Goal: Task Accomplishment & Management: Complete application form

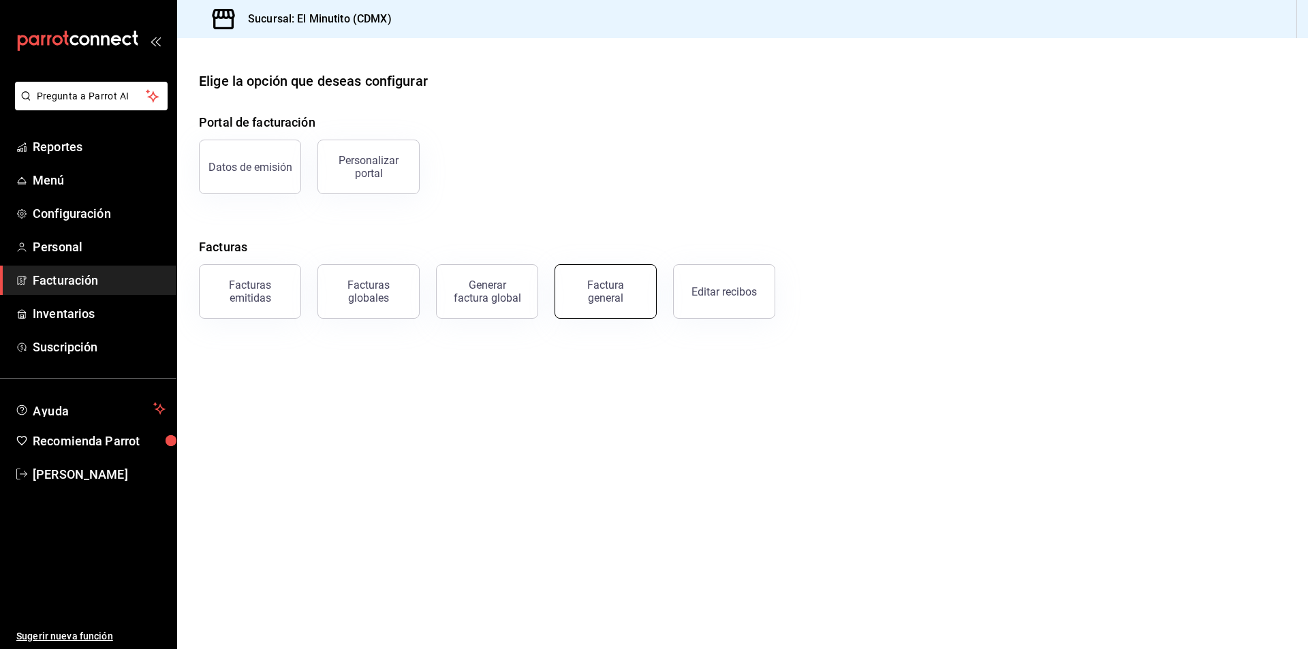
click at [593, 290] on div "Factura general" at bounding box center [606, 292] width 68 height 26
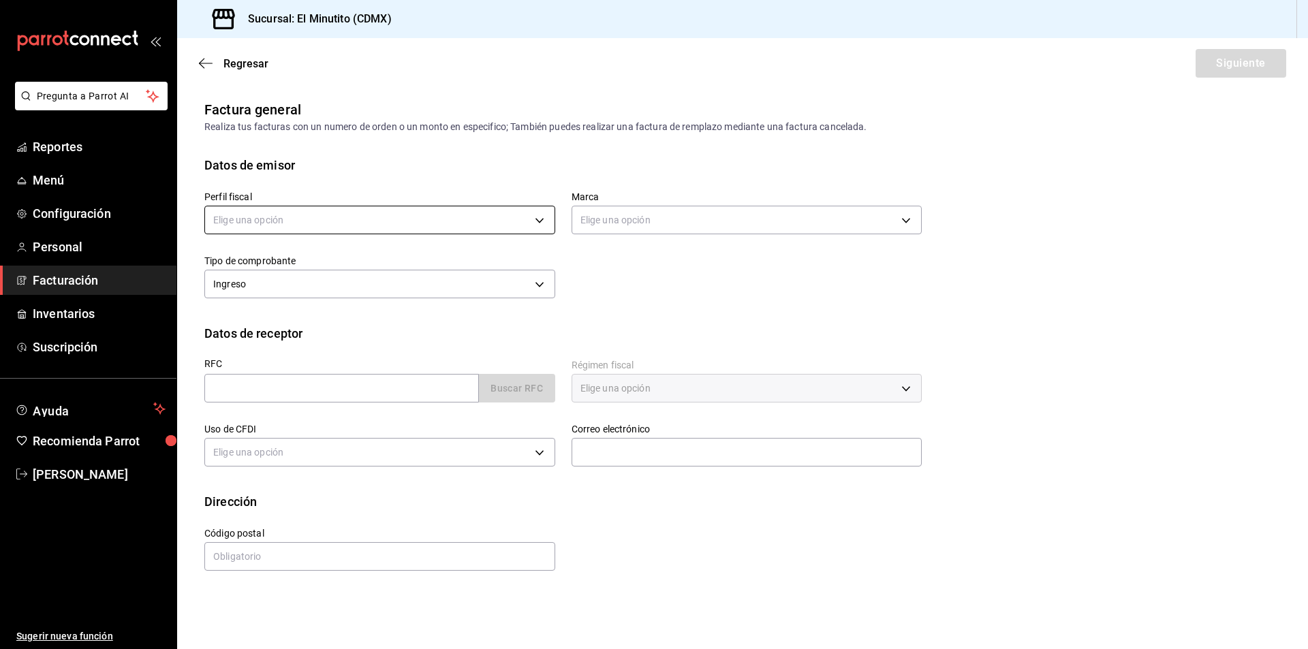
click at [459, 221] on body "Pregunta a Parrot AI Reportes Menú Configuración Personal Facturación Inventari…" at bounding box center [654, 324] width 1308 height 649
click at [389, 298] on li "PROYECTO AOD CAFE" at bounding box center [379, 289] width 349 height 25
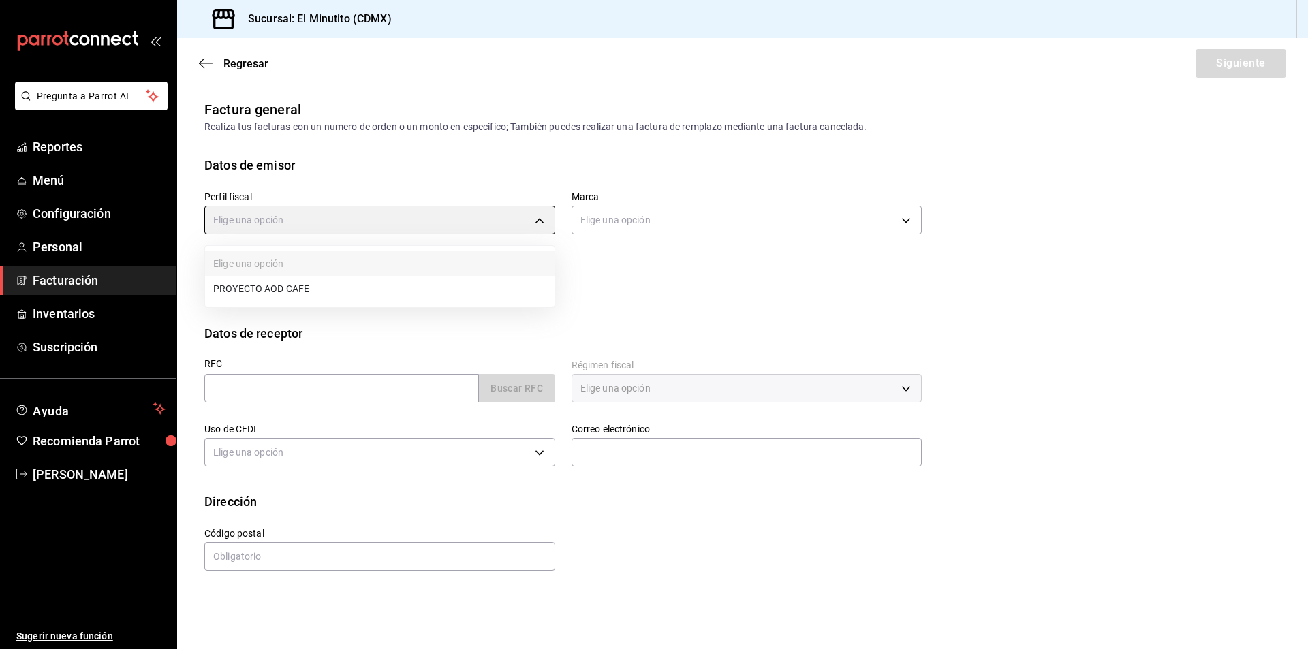
type input "3d6fb096-cc0a-4808-a69d-d88d50023bce"
type input "4d408d16-bc9c-4ff1-8f8c-f60962f8d219"
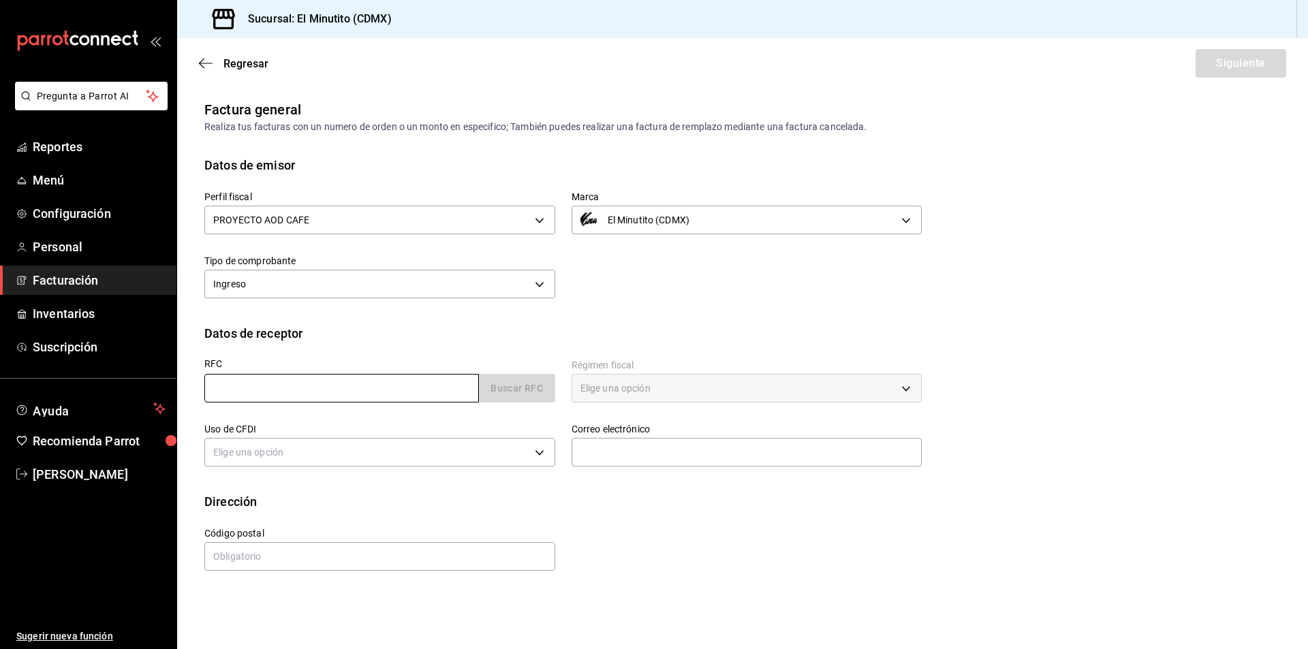
click at [257, 392] on input "text" at bounding box center [341, 388] width 275 height 29
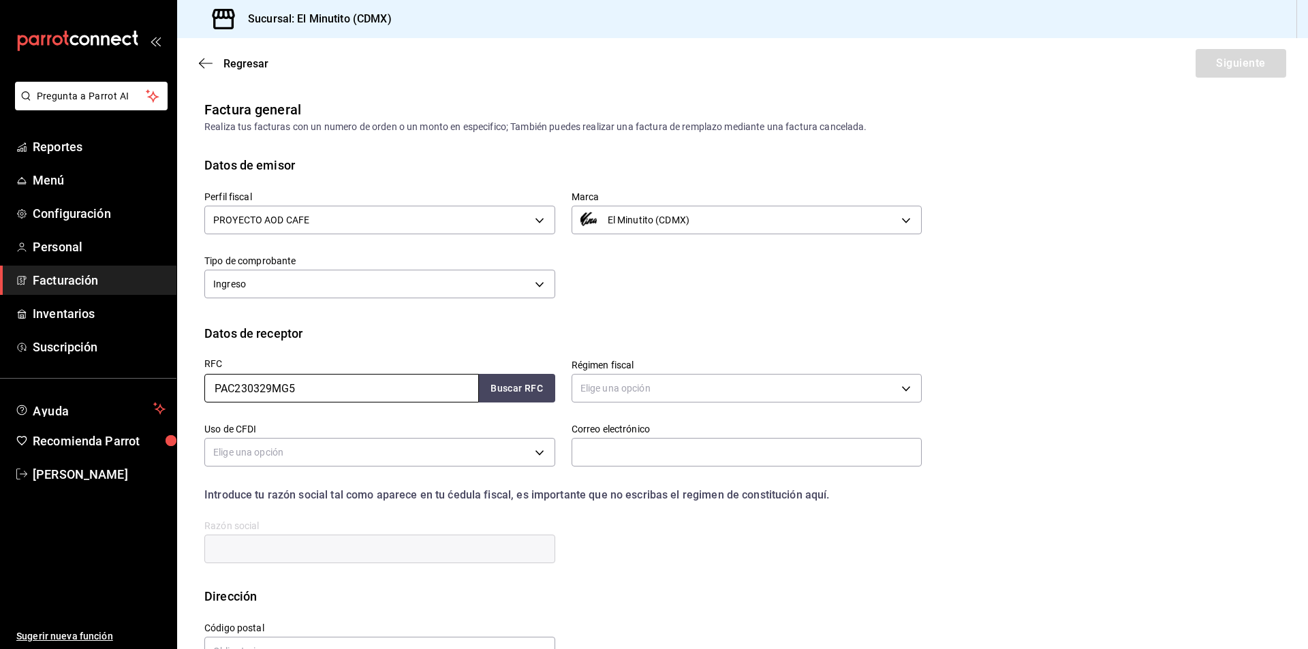
click at [340, 390] on input "PAC230329MG5" at bounding box center [341, 388] width 275 height 29
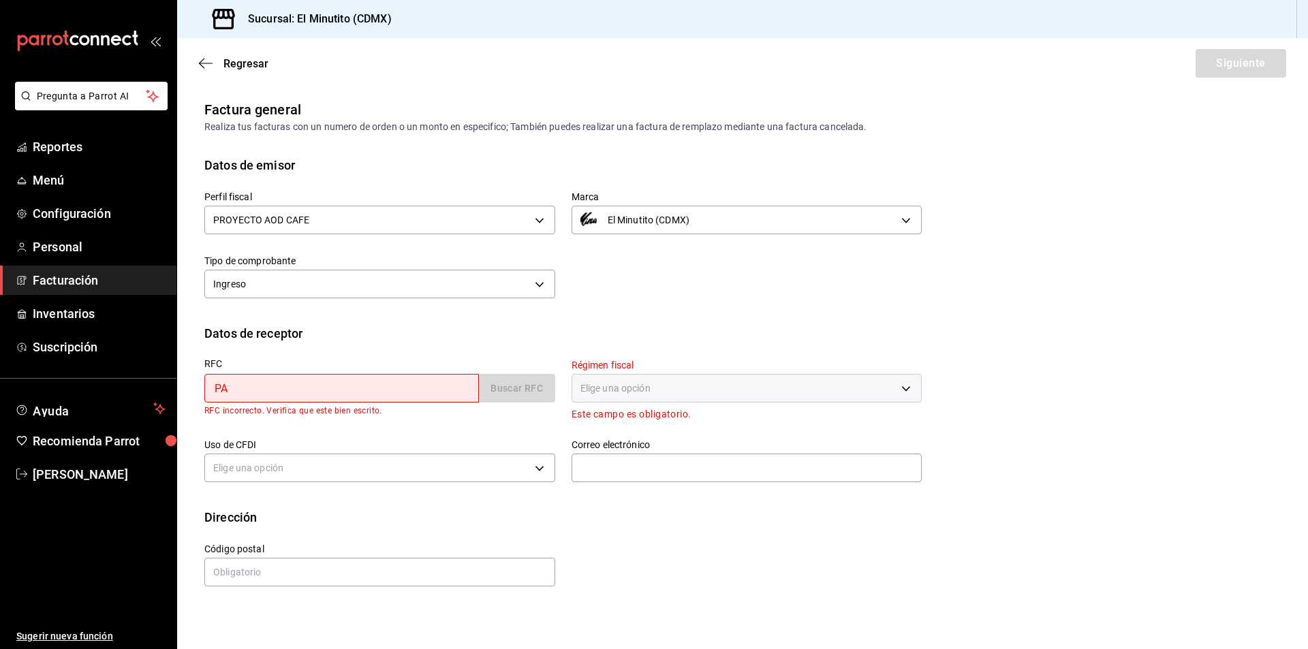
type input "P"
click at [341, 379] on input "text" at bounding box center [341, 388] width 275 height 29
type input "XAXX010101000"
type input "66254"
type input "616"
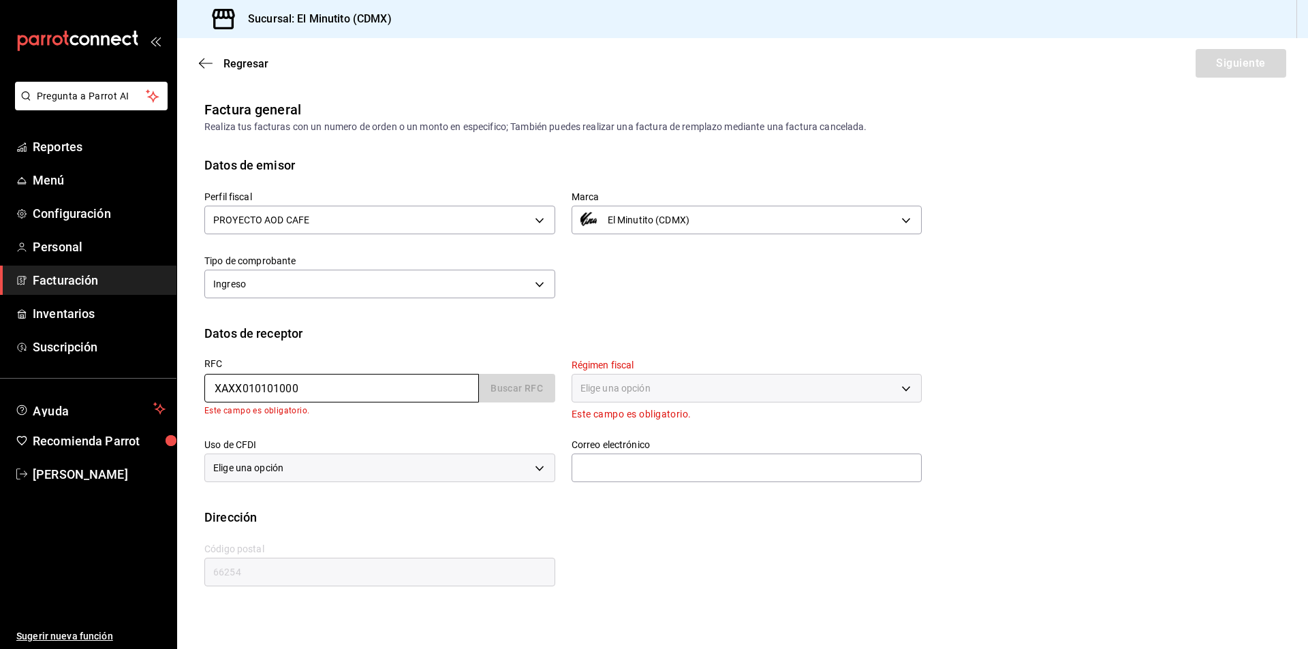
type input "S01"
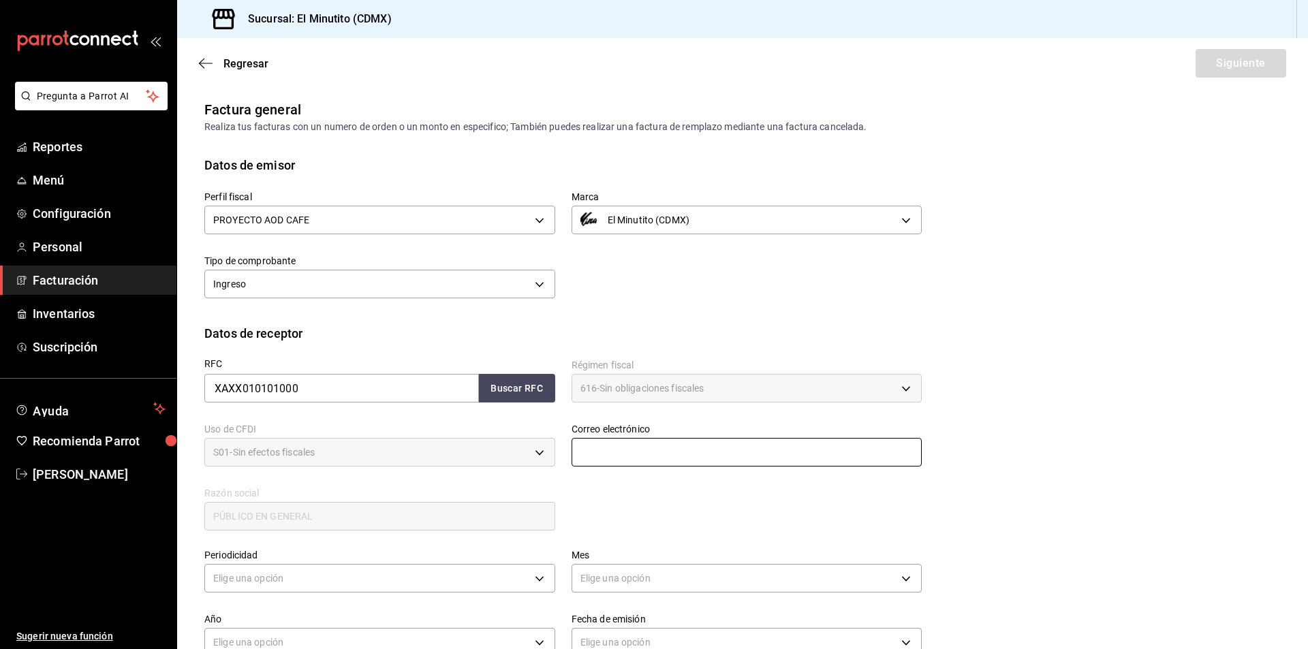
click at [652, 446] on input "text" at bounding box center [747, 452] width 351 height 29
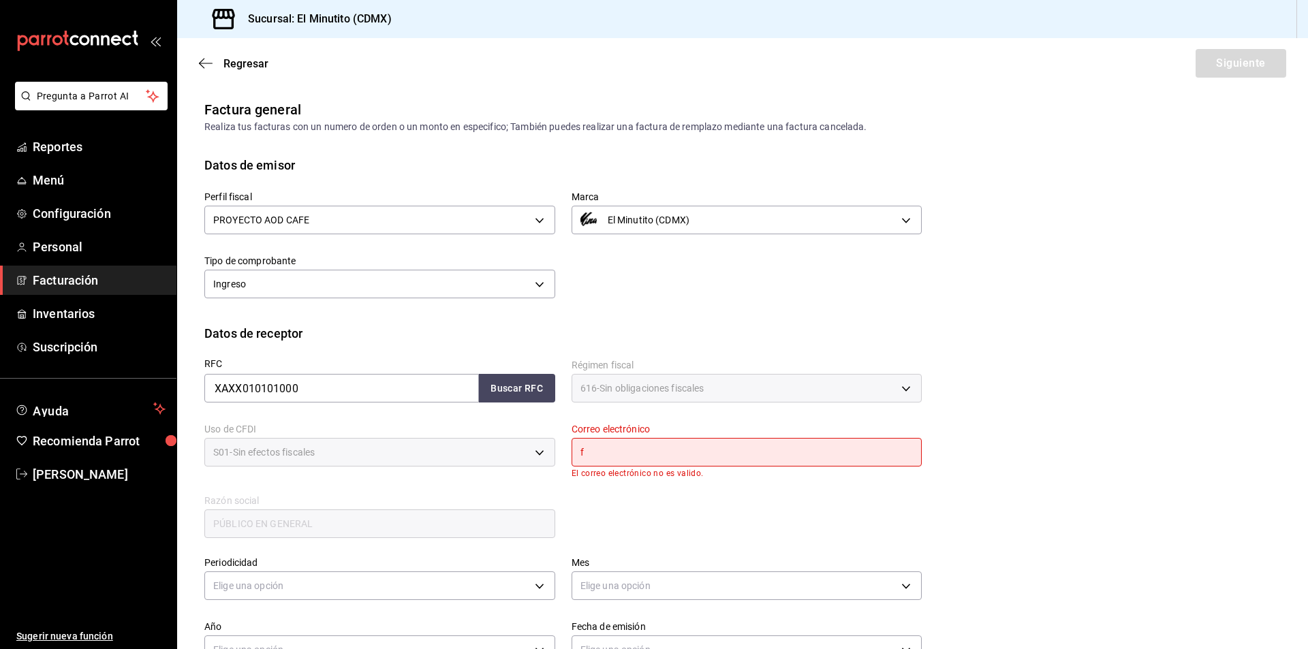
type input "[EMAIL_ADDRESS][DOMAIN_NAME]"
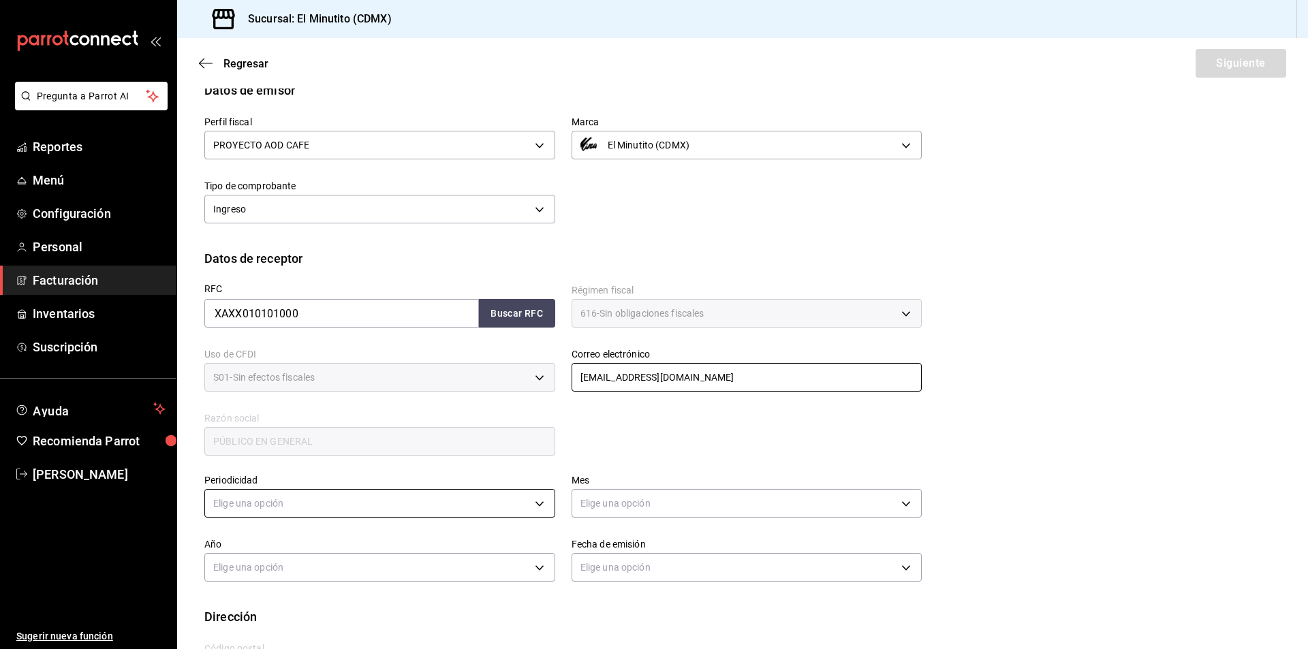
scroll to position [136, 0]
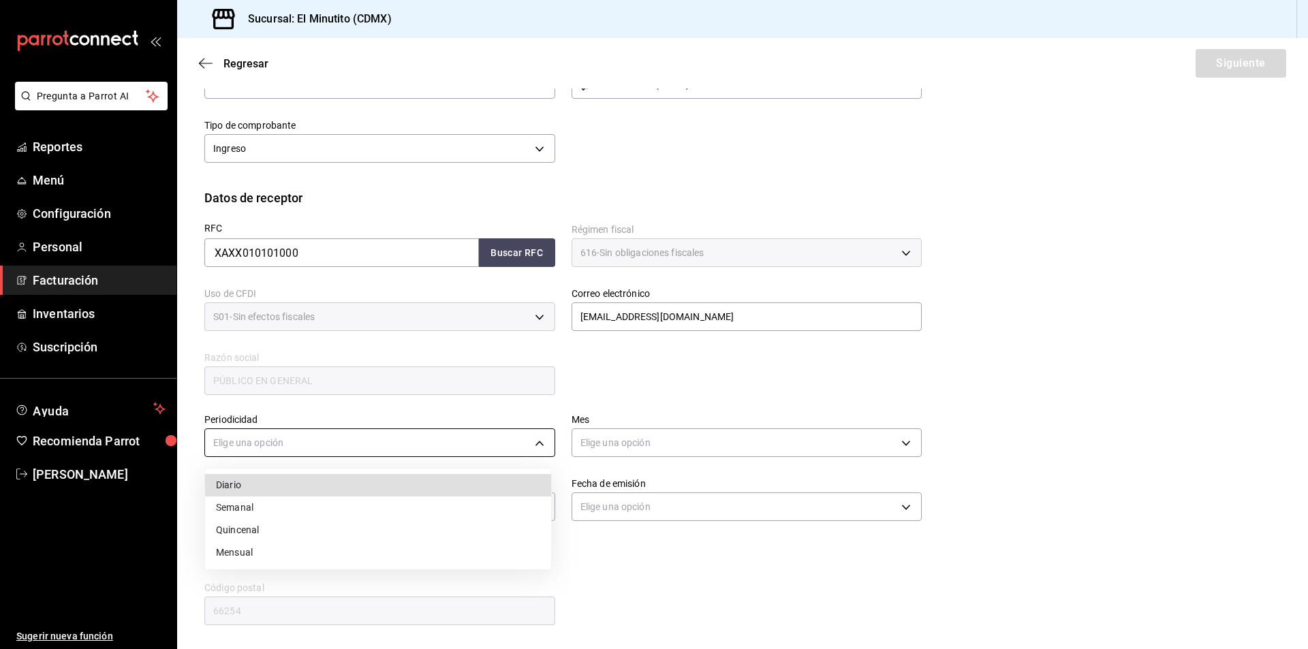
click at [367, 443] on body "Pregunta a Parrot AI Reportes Menú Configuración Personal Facturación Inventari…" at bounding box center [654, 324] width 1308 height 649
click at [280, 526] on li "Quincenal" at bounding box center [378, 530] width 346 height 22
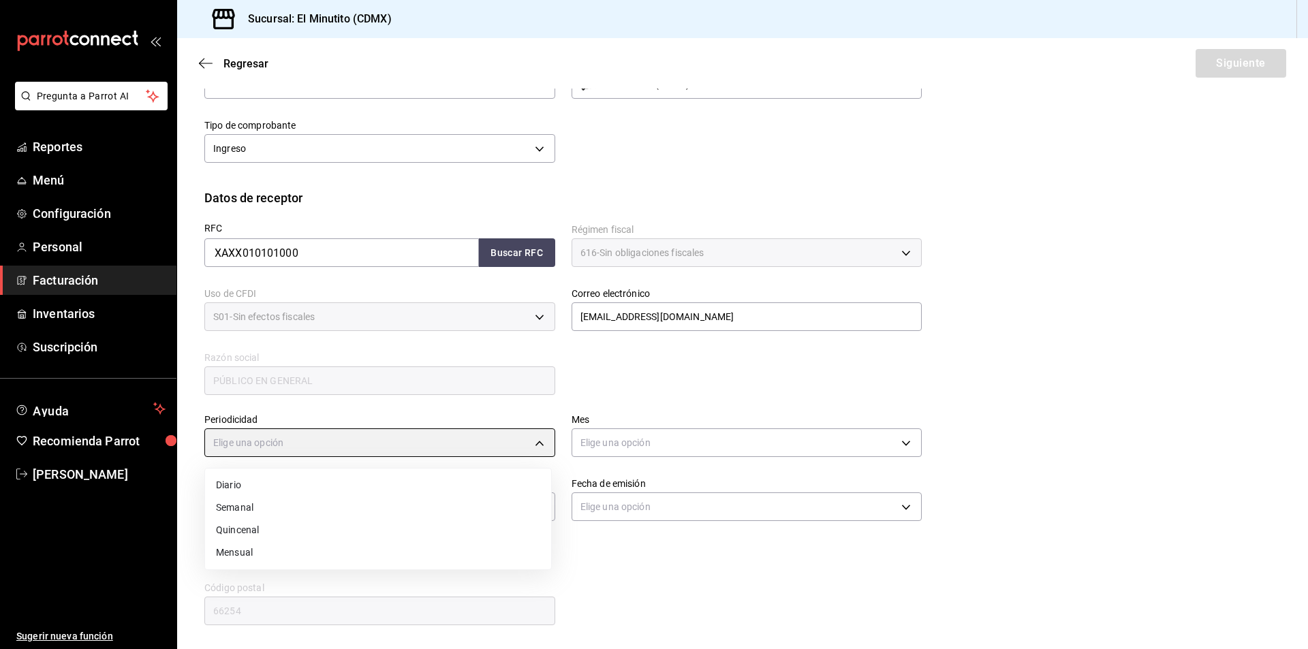
type input "BIWEEKLY"
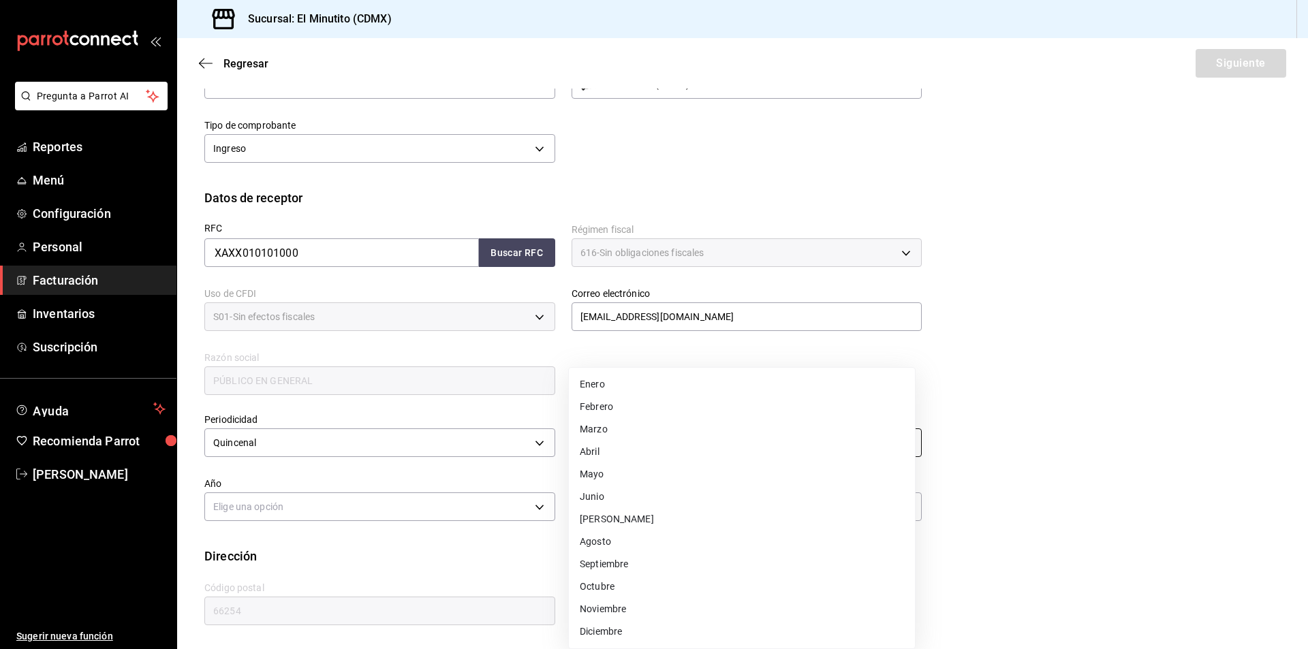
click at [679, 438] on body "Pregunta a Parrot AI Reportes Menú Configuración Personal Facturación Inventari…" at bounding box center [654, 324] width 1308 height 649
click at [602, 542] on li "Agosto" at bounding box center [742, 542] width 346 height 22
type input "8"
click at [426, 508] on body "Pregunta a Parrot AI Reportes Menú Configuración Personal Facturación Inventari…" at bounding box center [654, 324] width 1308 height 649
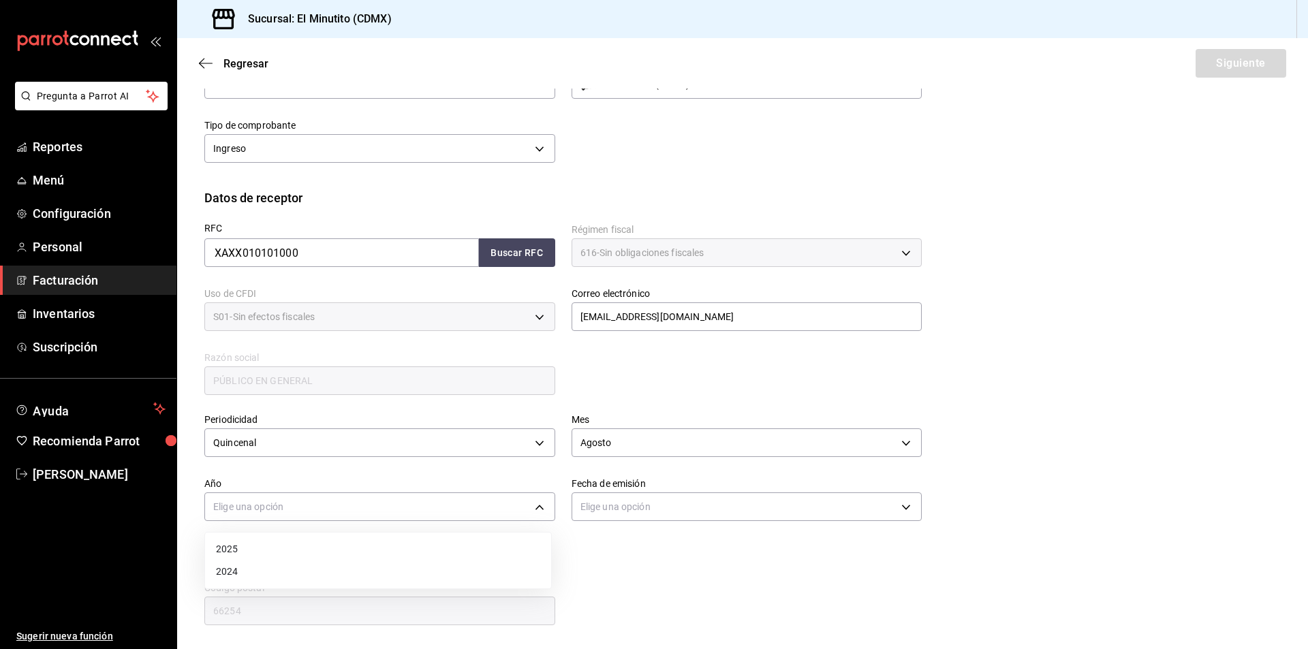
click at [270, 547] on li "2025" at bounding box center [378, 549] width 346 height 22
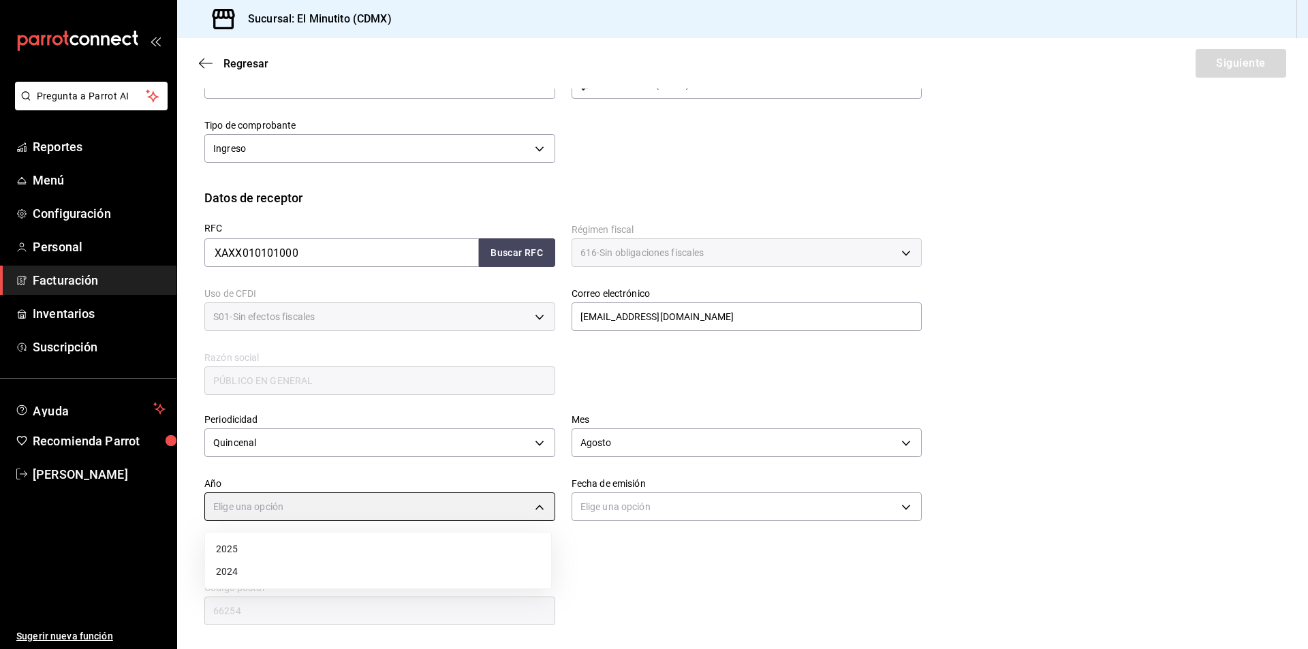
type input "2025"
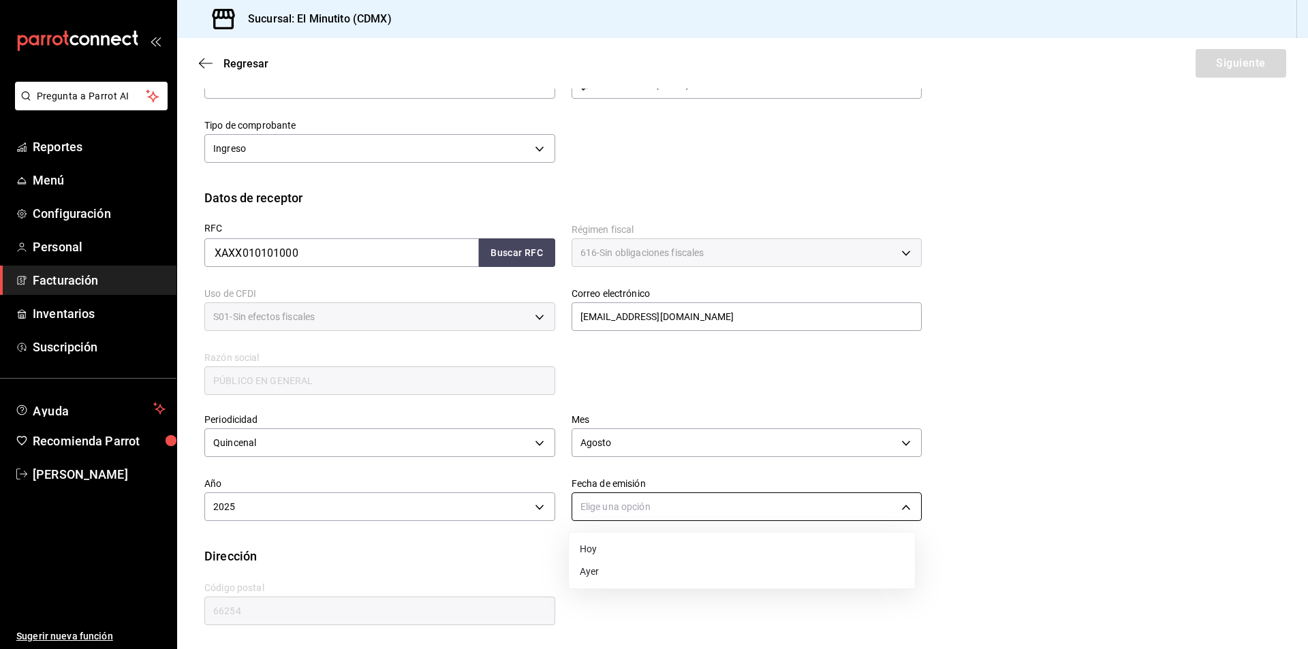
click at [665, 510] on body "Pregunta a Parrot AI Reportes Menú Configuración Personal Facturación Inventari…" at bounding box center [654, 324] width 1308 height 649
click at [633, 556] on li "Hoy" at bounding box center [742, 549] width 346 height 22
type input "[DATE]"
click at [1223, 67] on button "Siguiente" at bounding box center [1241, 63] width 91 height 29
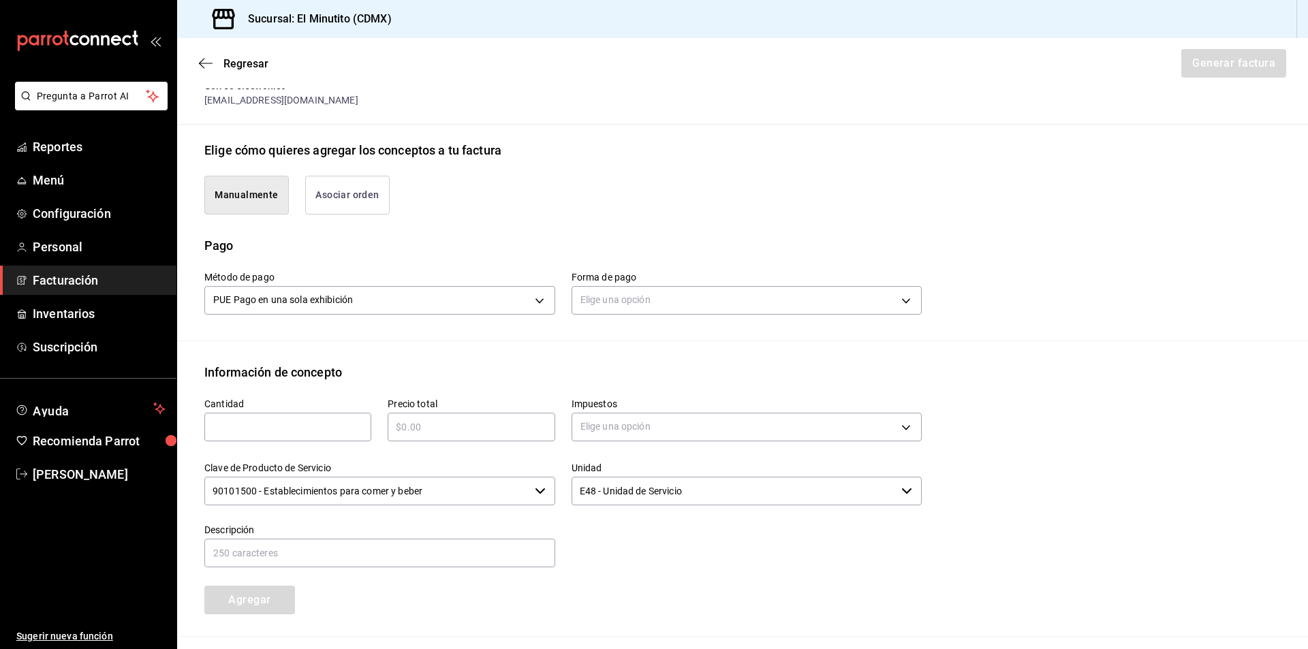
scroll to position [272, 0]
click at [678, 298] on body "Pregunta a Parrot AI Reportes Menú Configuración Personal Facturación Inventari…" at bounding box center [654, 324] width 1308 height 649
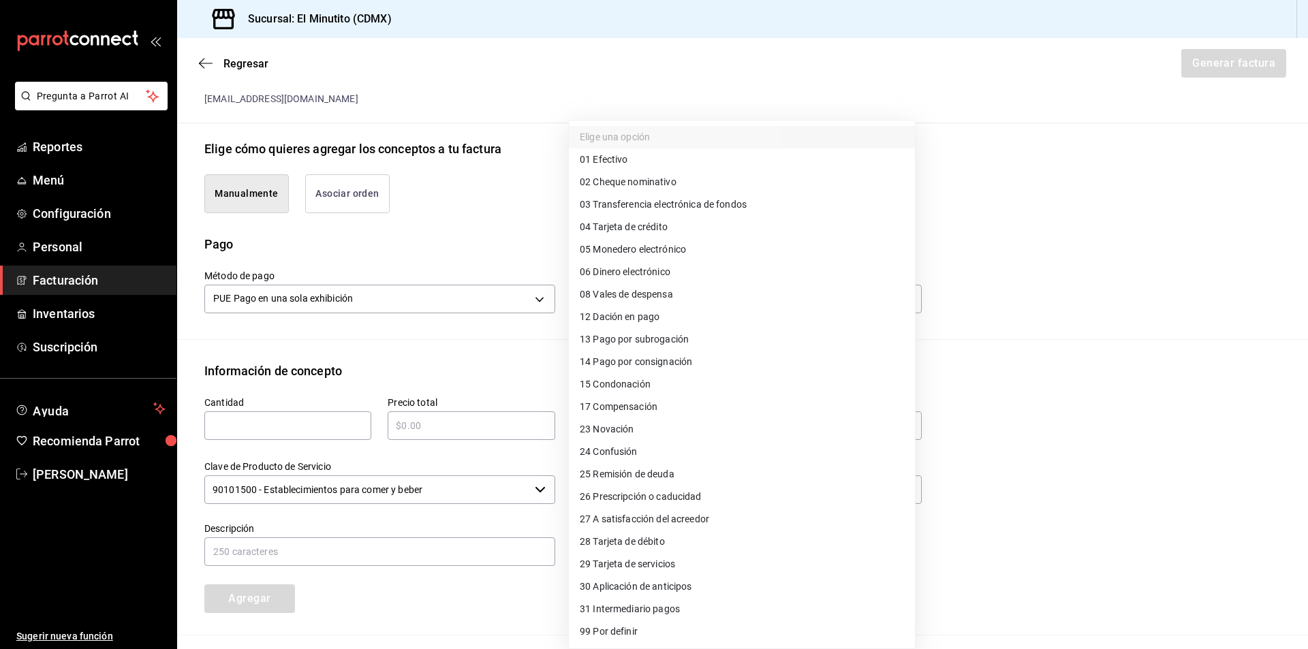
click at [642, 634] on li "99 Por definir" at bounding box center [742, 632] width 346 height 22
type input "99"
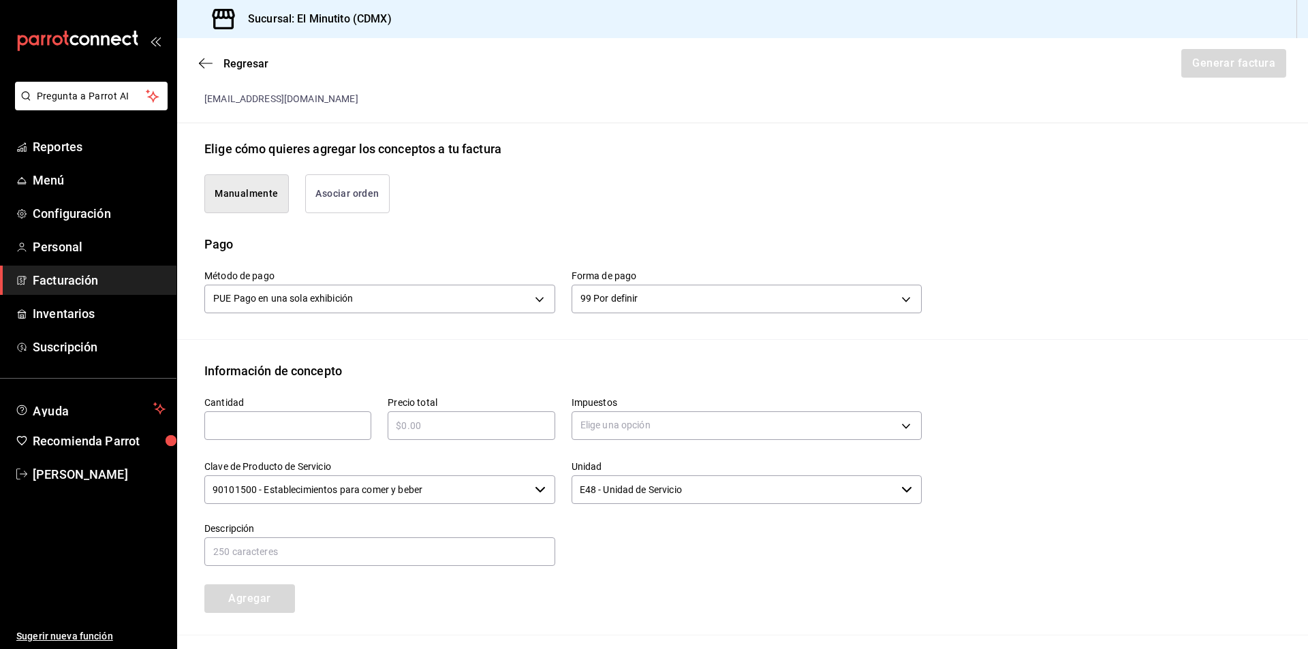
click at [302, 419] on input "text" at bounding box center [287, 426] width 167 height 16
type input "1"
click at [454, 425] on input "text" at bounding box center [471, 426] width 167 height 16
paste input "$340915.50"
type input "$340915.50"
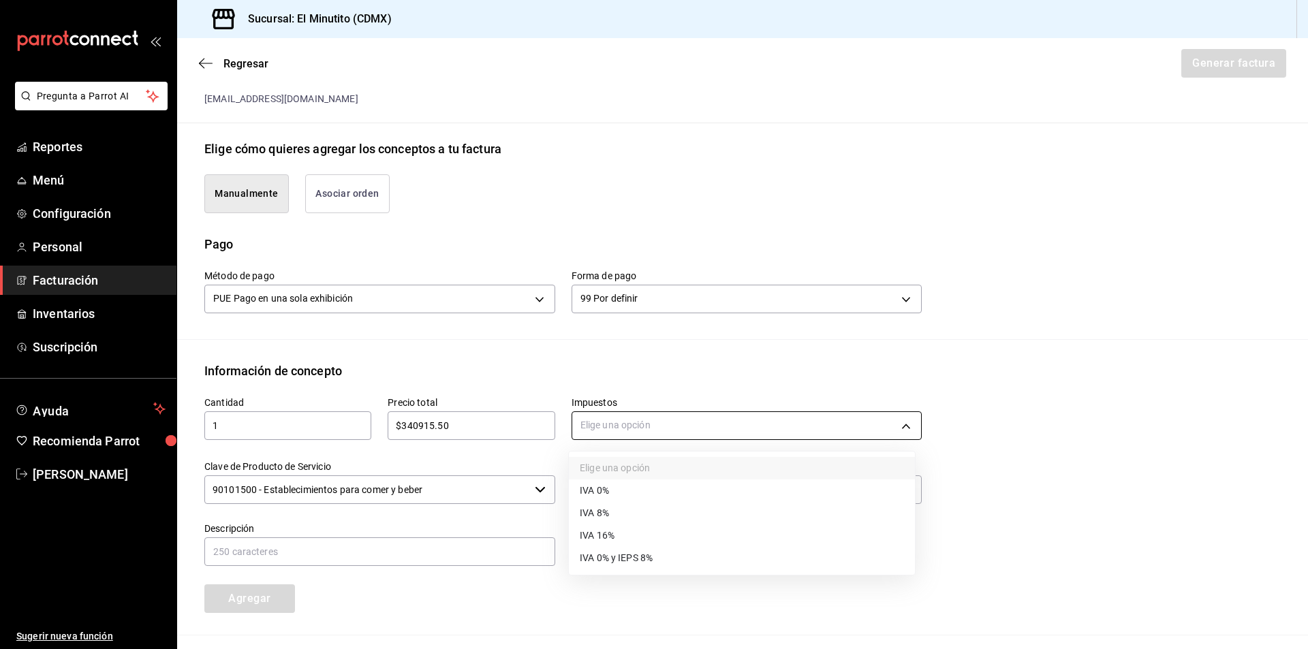
click at [701, 433] on body "Pregunta a Parrot AI Reportes Menú Configuración Personal Facturación Inventari…" at bounding box center [654, 324] width 1308 height 649
click at [640, 533] on li "IVA 16%" at bounding box center [742, 536] width 346 height 22
type input "IVA_16"
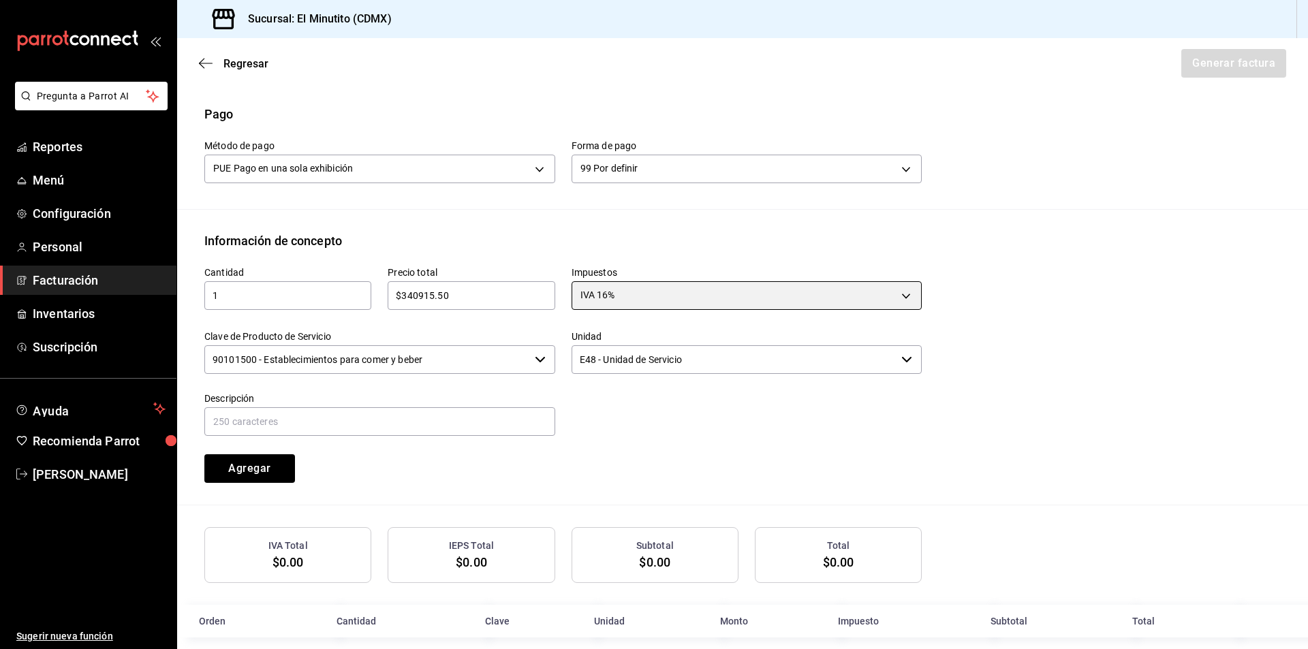
scroll to position [408, 0]
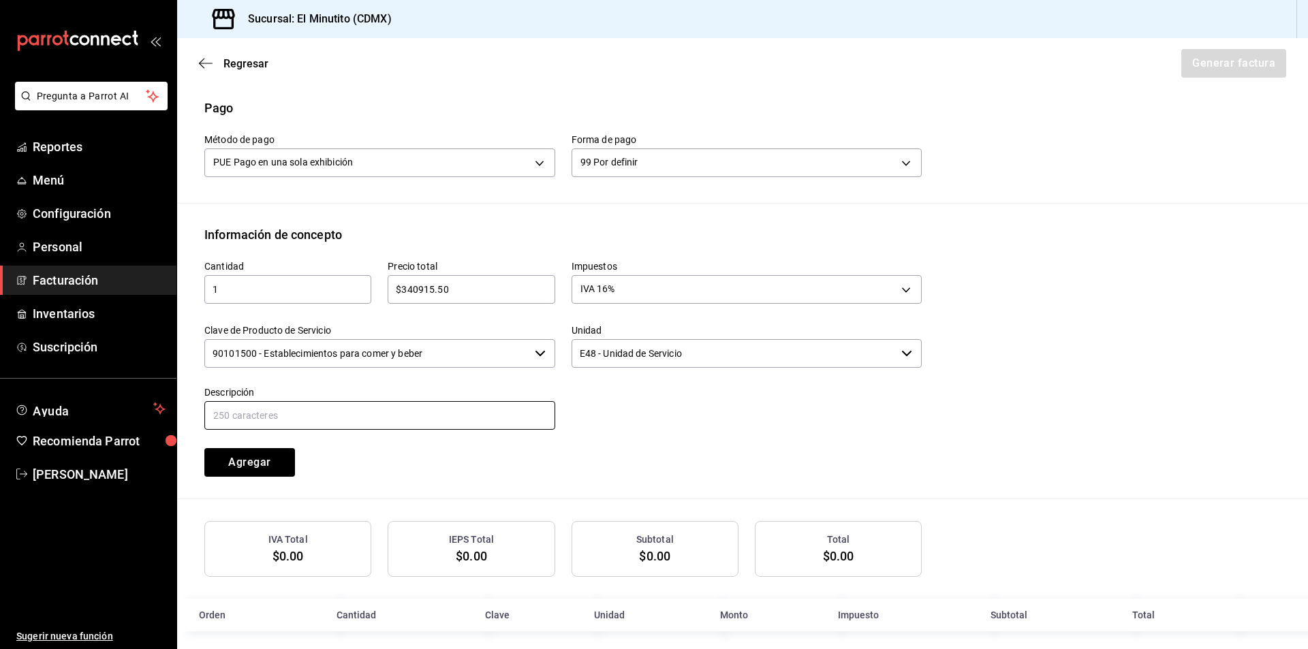
click at [371, 416] on input "text" at bounding box center [379, 415] width 351 height 29
type input "CONSUMO DE ALIMENTOS Y BEBIDAS"
click at [254, 461] on button "Agregar" at bounding box center [249, 462] width 91 height 29
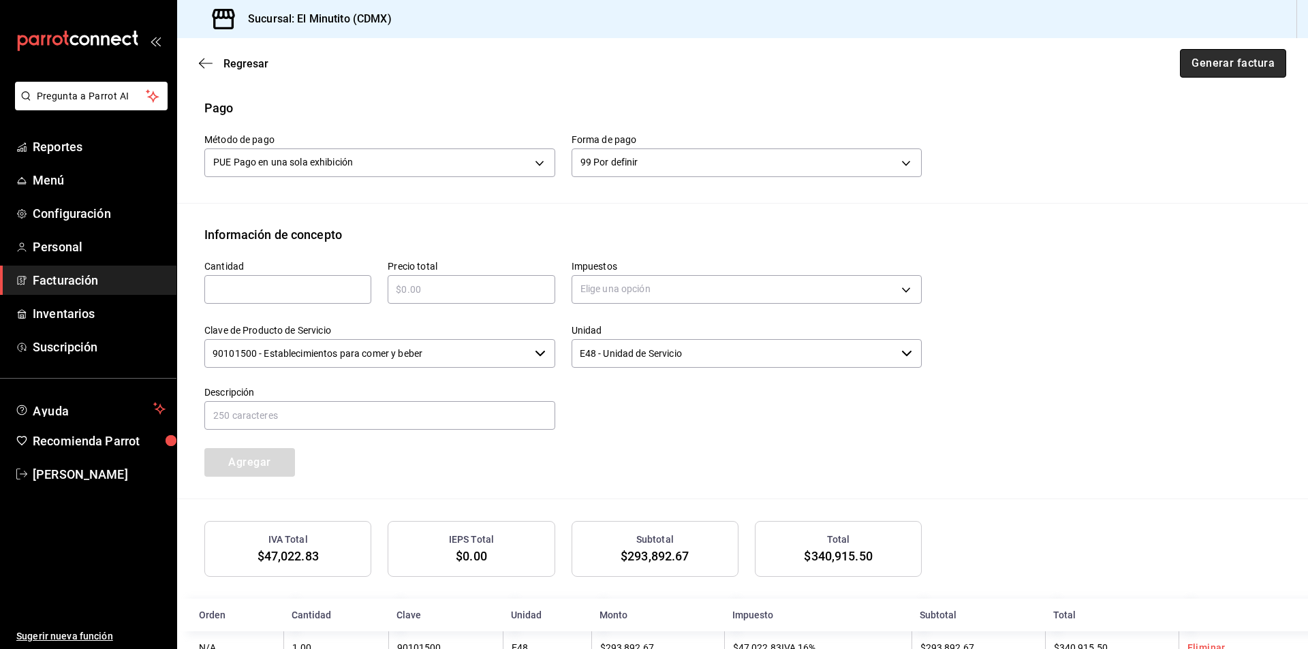
click at [1226, 63] on button "Generar factura" at bounding box center [1233, 63] width 106 height 29
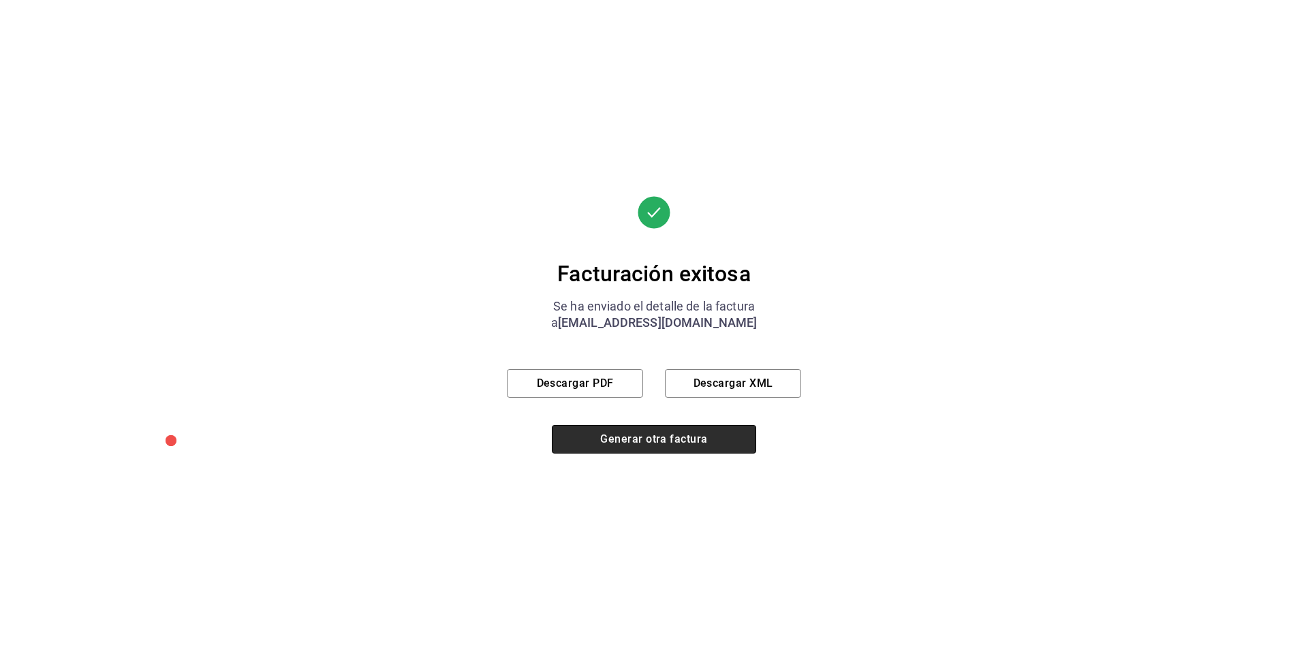
click at [662, 444] on button "Generar otra factura" at bounding box center [654, 439] width 204 height 29
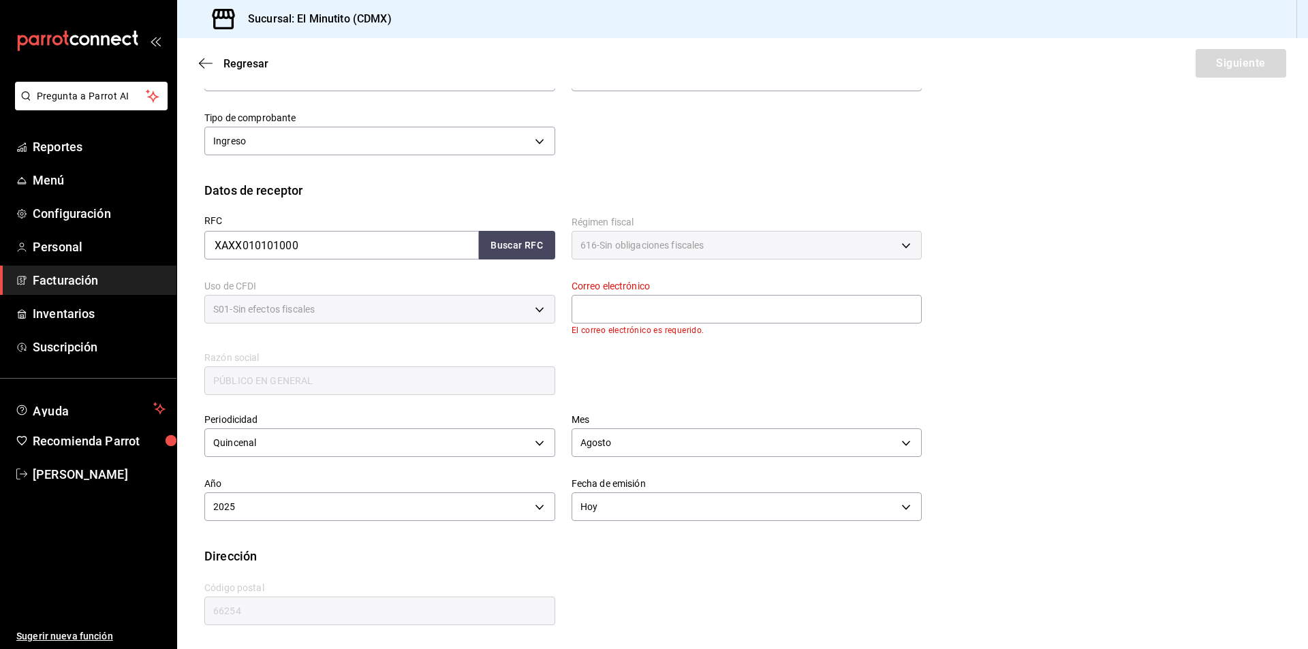
scroll to position [74, 0]
